Goal: Transaction & Acquisition: Purchase product/service

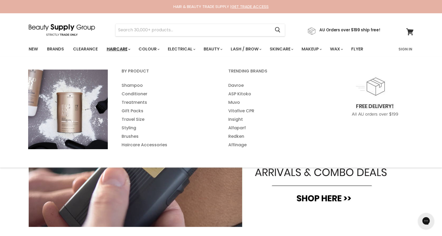
click at [119, 47] on link "Haircare" at bounding box center [118, 49] width 31 height 11
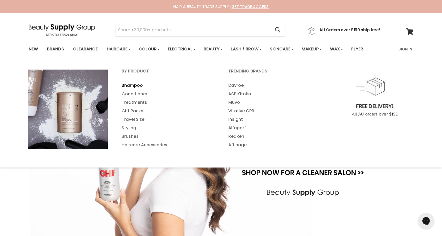
click at [135, 83] on link "Shampoo" at bounding box center [168, 85] width 106 height 8
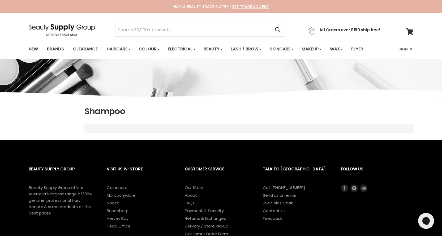
click at [165, 29] on input "Search" at bounding box center [193, 30] width 155 height 12
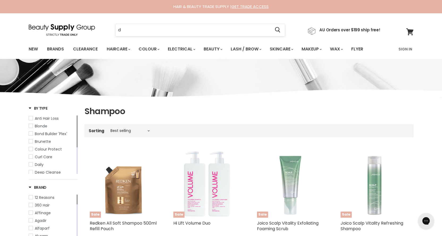
type input "da"
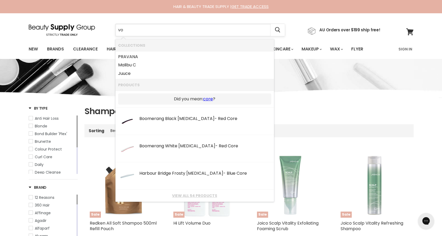
type input "v"
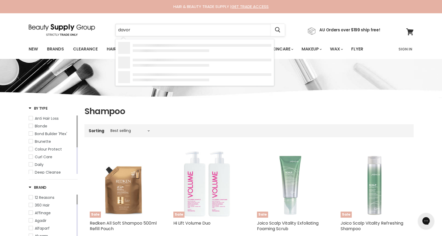
type input "davore"
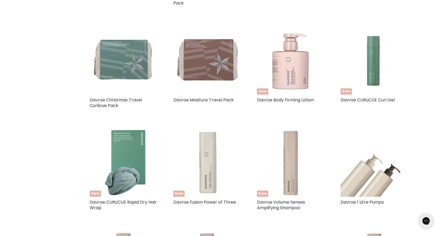
scroll to position [251, 0]
